Goal: Navigation & Orientation: Understand site structure

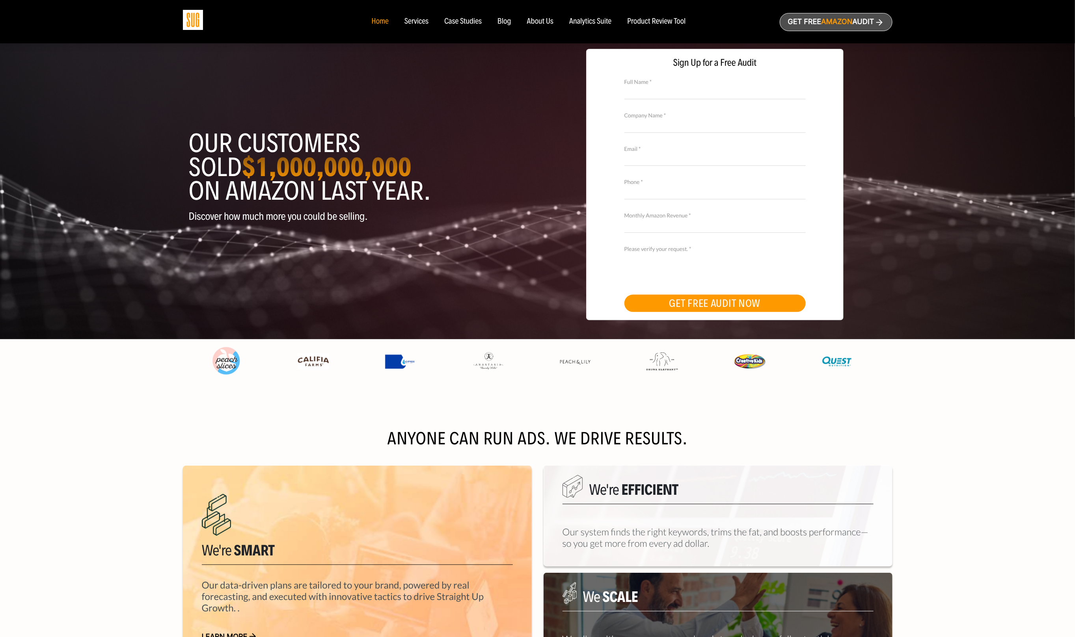
click at [552, 18] on div "About Us" at bounding box center [540, 21] width 27 height 9
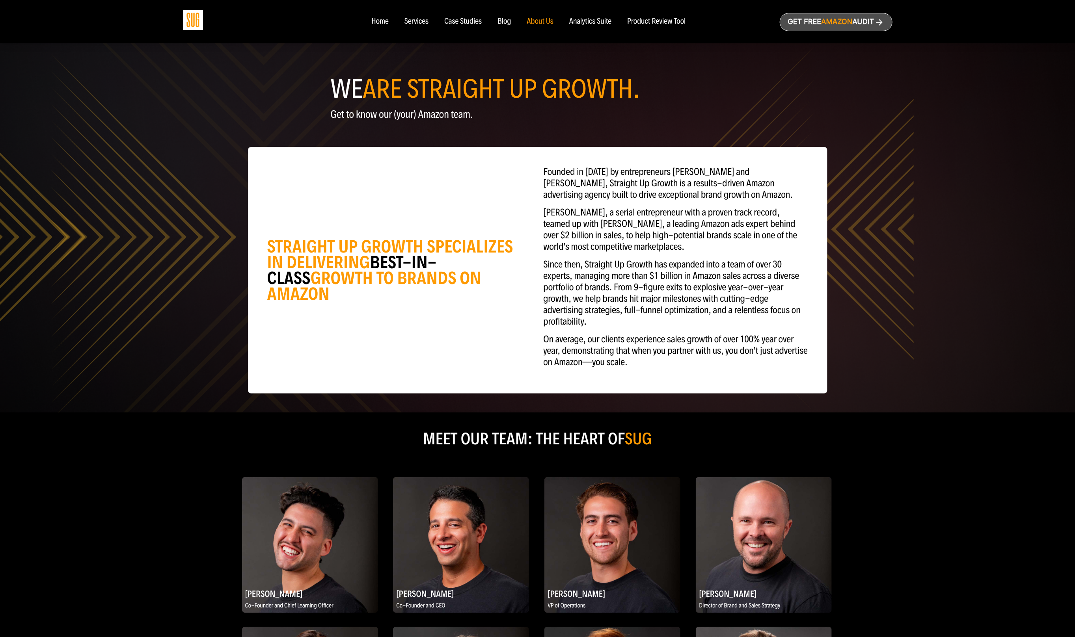
click at [667, 18] on div "Product Review Tool" at bounding box center [656, 21] width 58 height 9
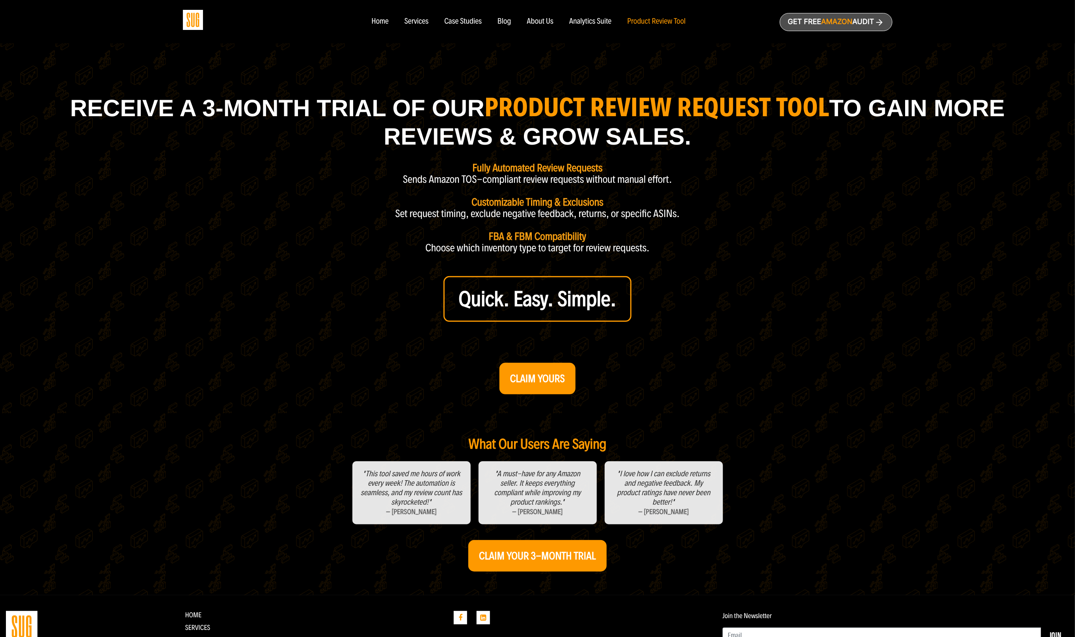
click at [582, 25] on div "Analytics Suite" at bounding box center [590, 21] width 42 height 9
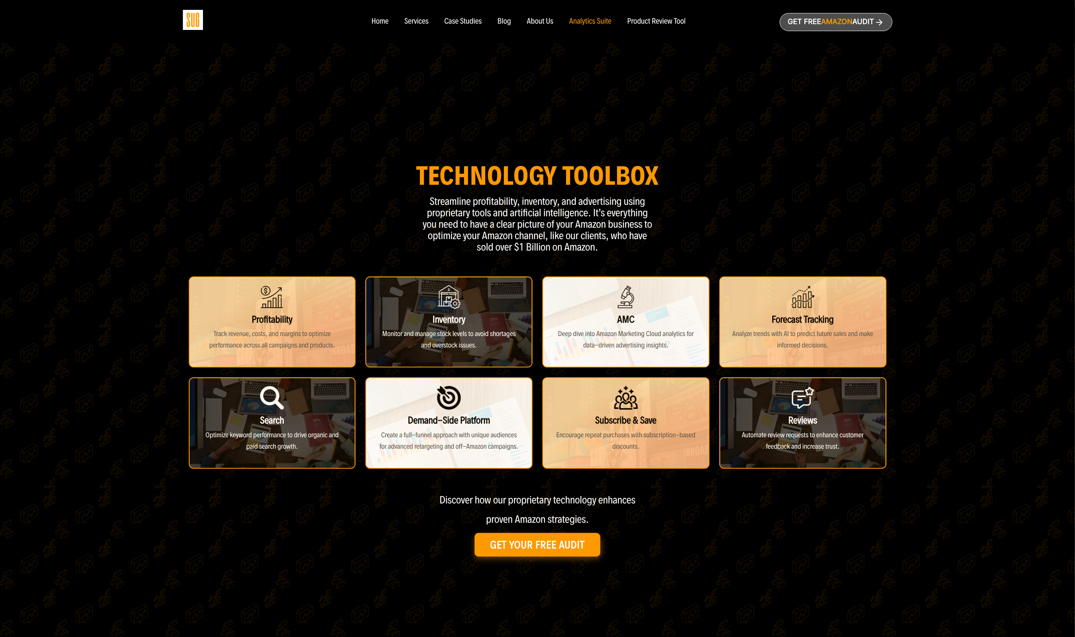
click at [422, 25] on div "Services" at bounding box center [416, 21] width 24 height 9
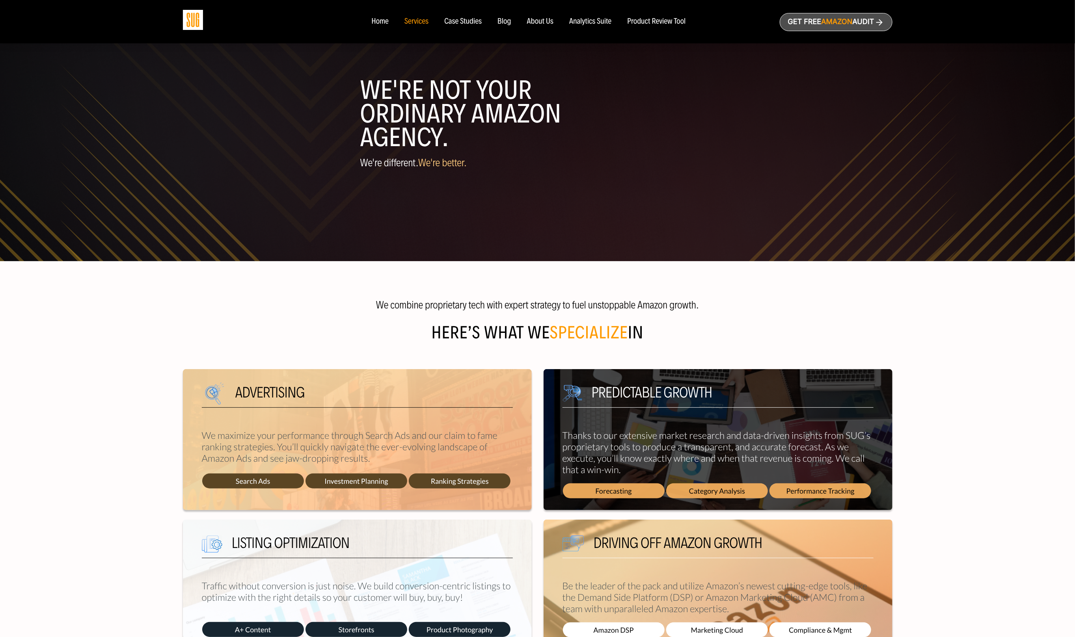
click at [469, 20] on div "Case Studies" at bounding box center [462, 21] width 37 height 9
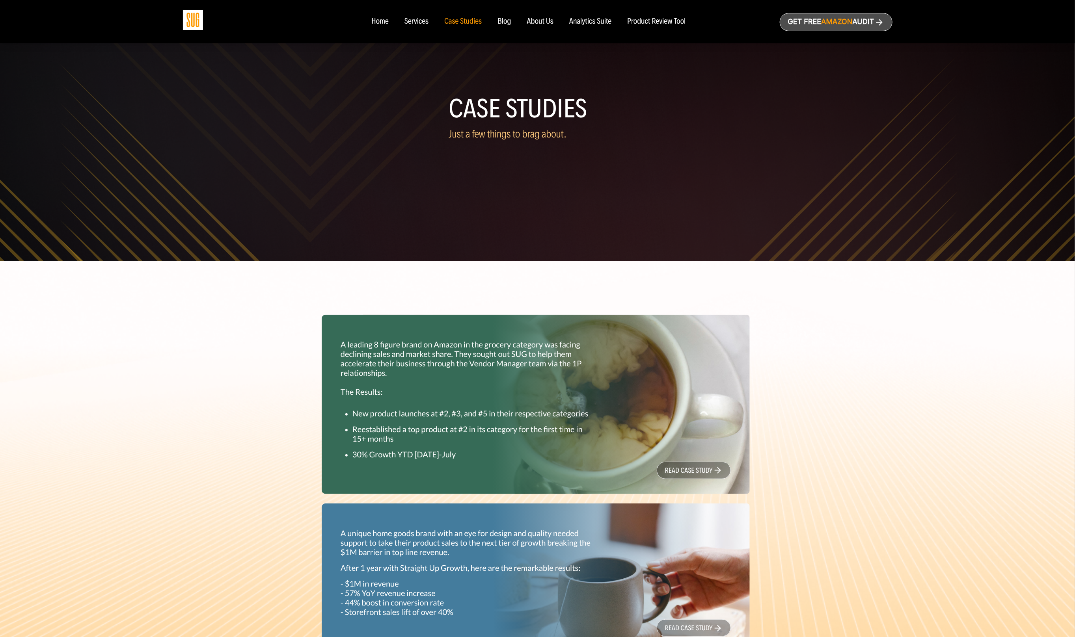
scroll to position [16, 0]
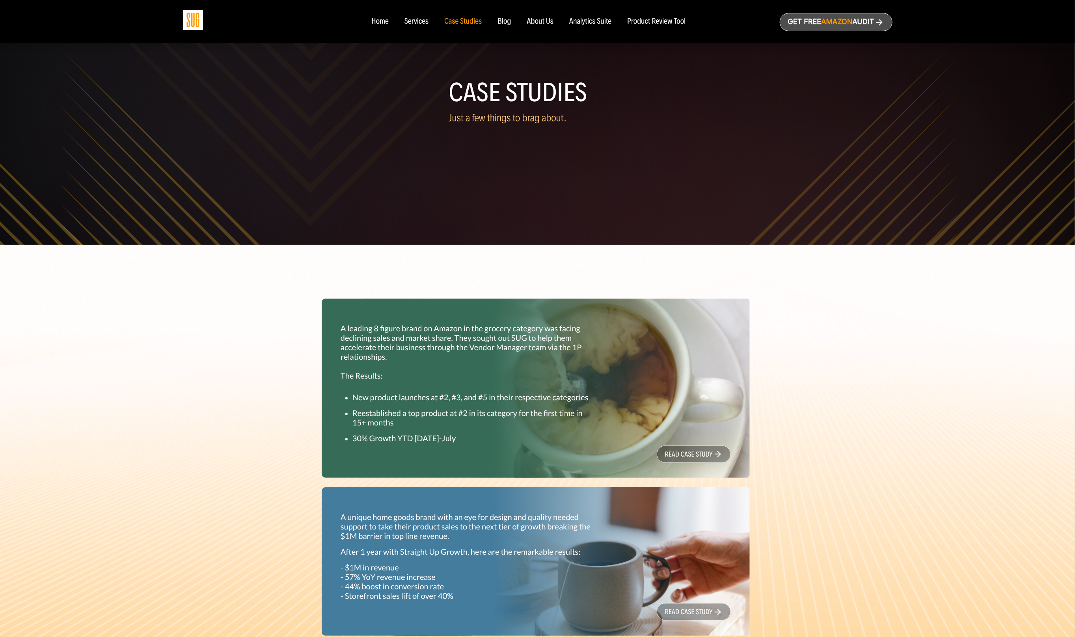
click at [511, 26] on ul "Home Services Case Studies" at bounding box center [528, 21] width 330 height 9
click at [509, 25] on div "Blog" at bounding box center [504, 21] width 14 height 9
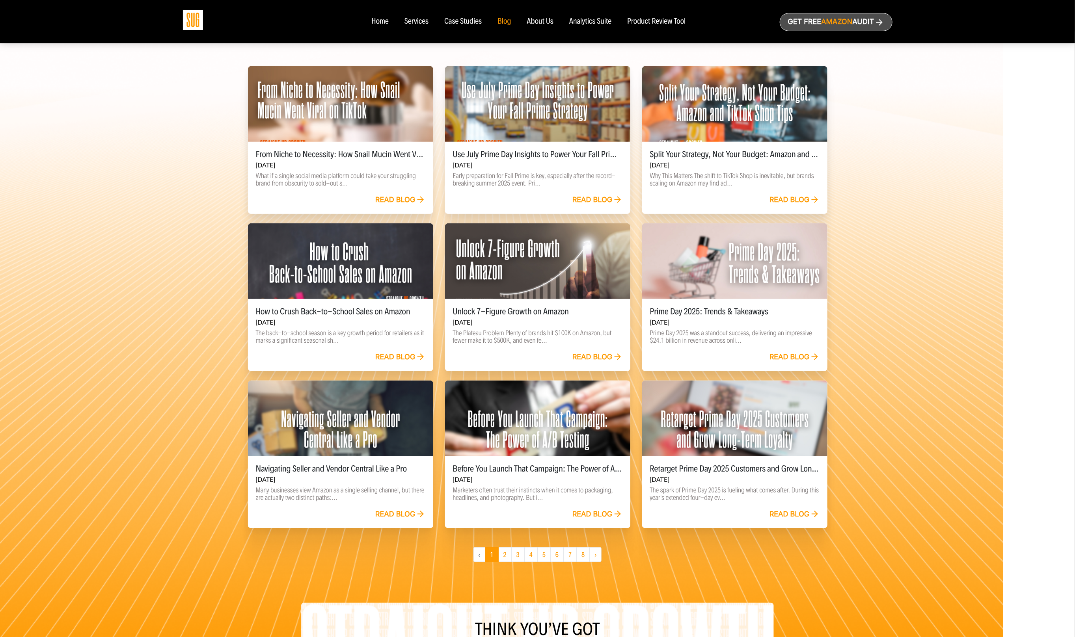
scroll to position [451, 0]
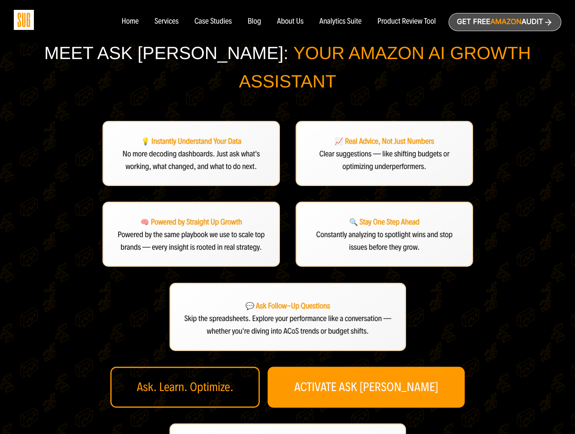
scroll to position [89, 0]
